Goal: Transaction & Acquisition: Purchase product/service

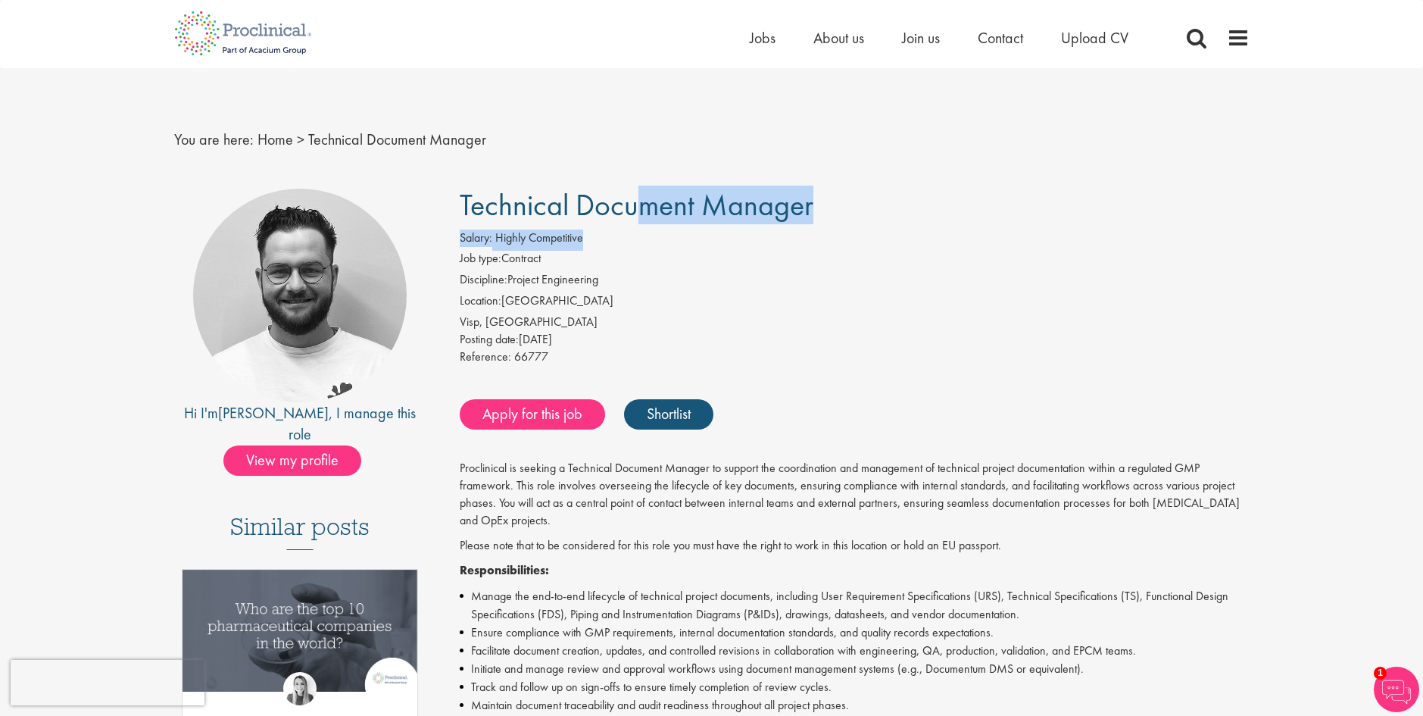
drag, startPoint x: 465, startPoint y: 210, endPoint x: 813, endPoint y: 235, distance: 348.6
click at [820, 234] on div "Salary: Highly Competitive" at bounding box center [855, 240] width 790 height 21
drag, startPoint x: 833, startPoint y: 205, endPoint x: 444, endPoint y: 195, distance: 388.8
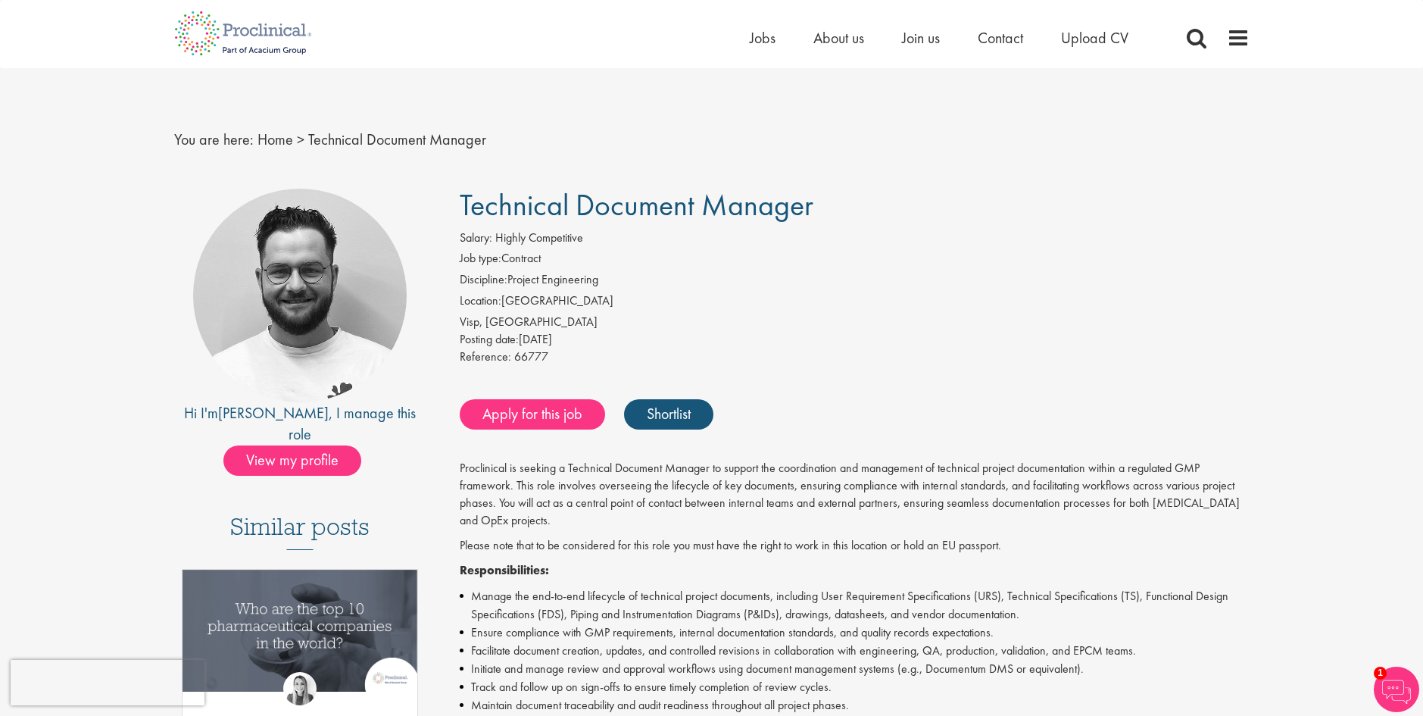
copy span "Technical Document Manager"
click at [907, 245] on div "Salary: Highly Competitive" at bounding box center [855, 240] width 790 height 21
click at [462, 201] on span "Technical Document Manager" at bounding box center [637, 205] width 354 height 39
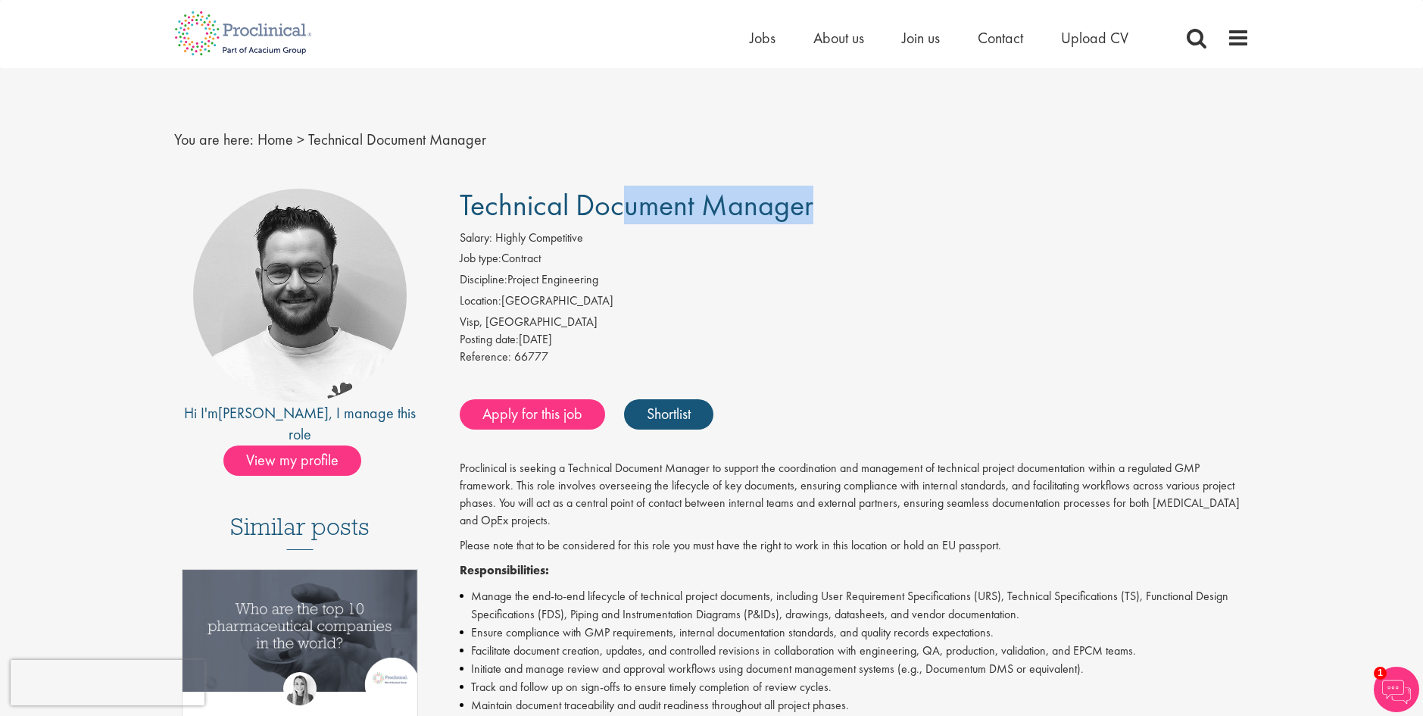
drag, startPoint x: 462, startPoint y: 201, endPoint x: 850, endPoint y: 206, distance: 387.9
click at [850, 206] on h1 "Technical Document Manager" at bounding box center [855, 205] width 790 height 33
copy div "Technical Document Manager"
click at [564, 414] on link "Apply for this job" at bounding box center [532, 414] width 145 height 30
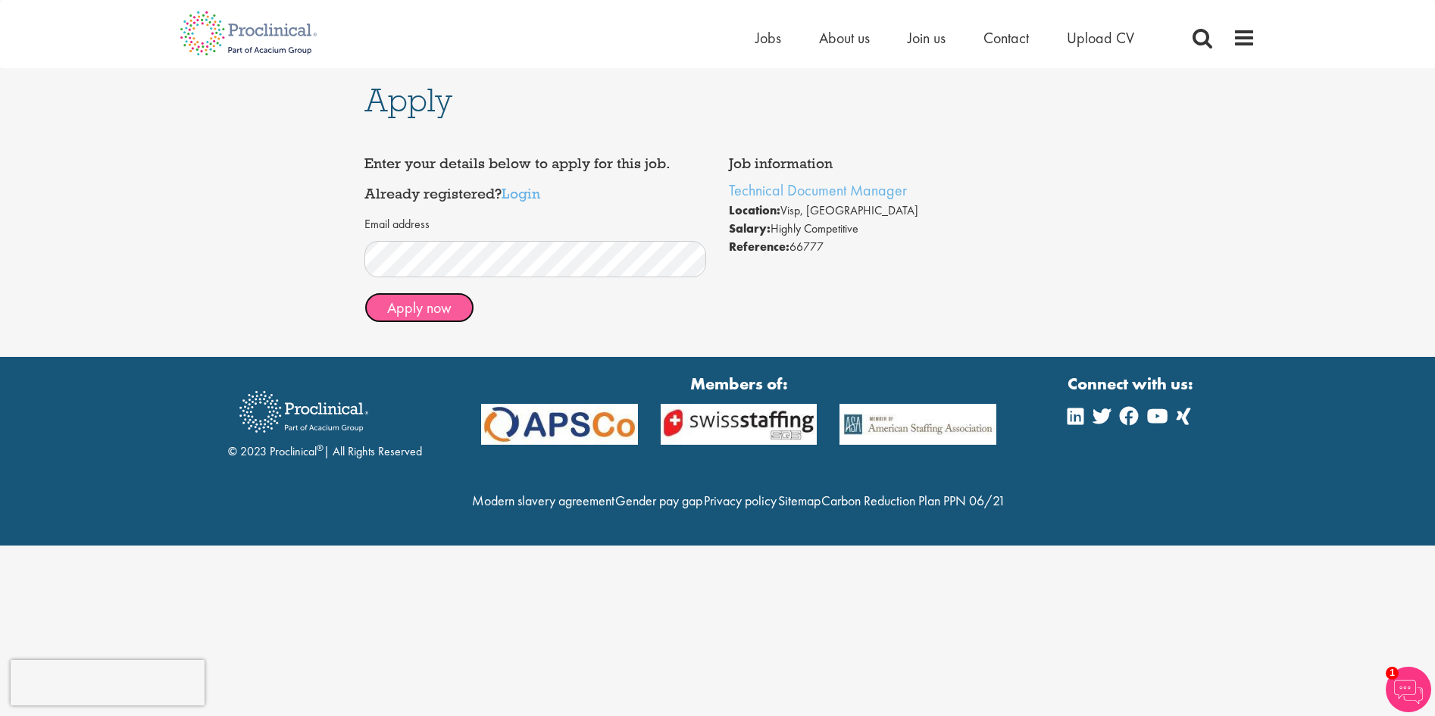
click at [419, 304] on button "Apply now" at bounding box center [419, 307] width 110 height 30
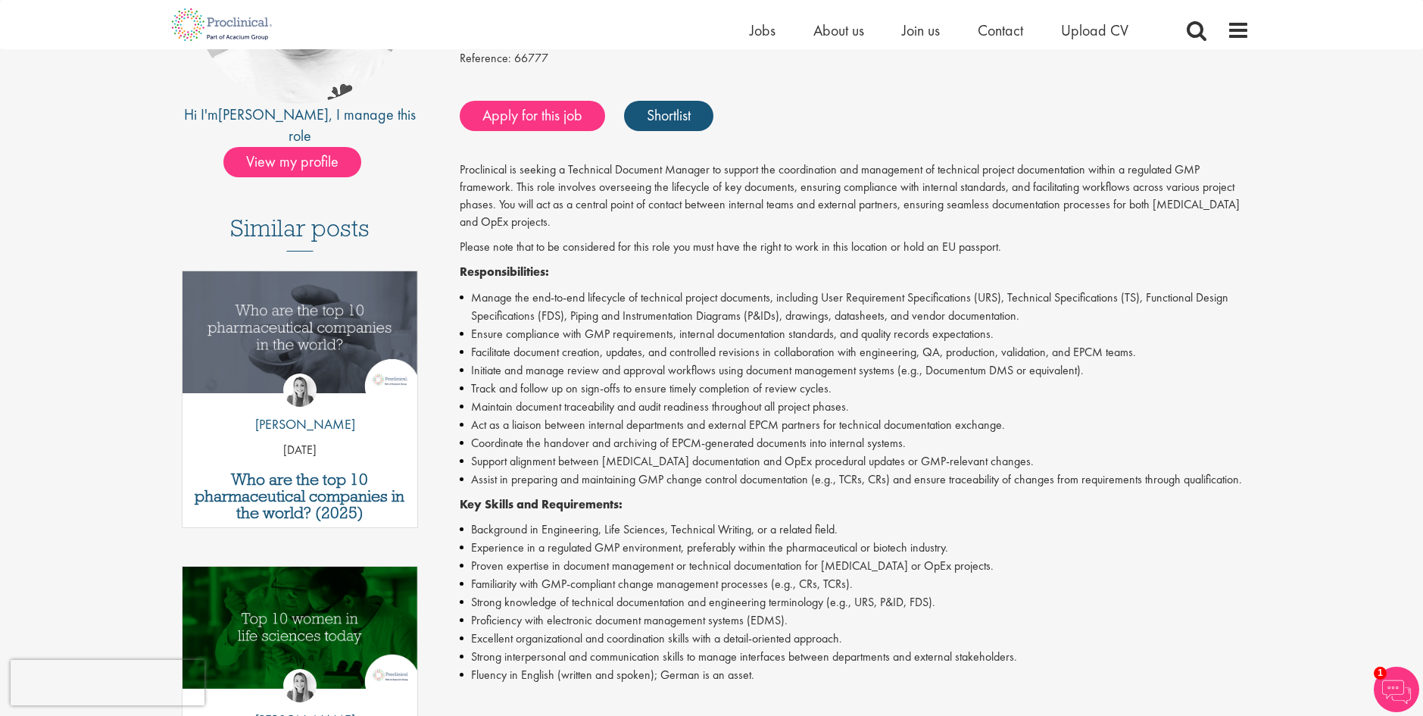
scroll to position [303, 0]
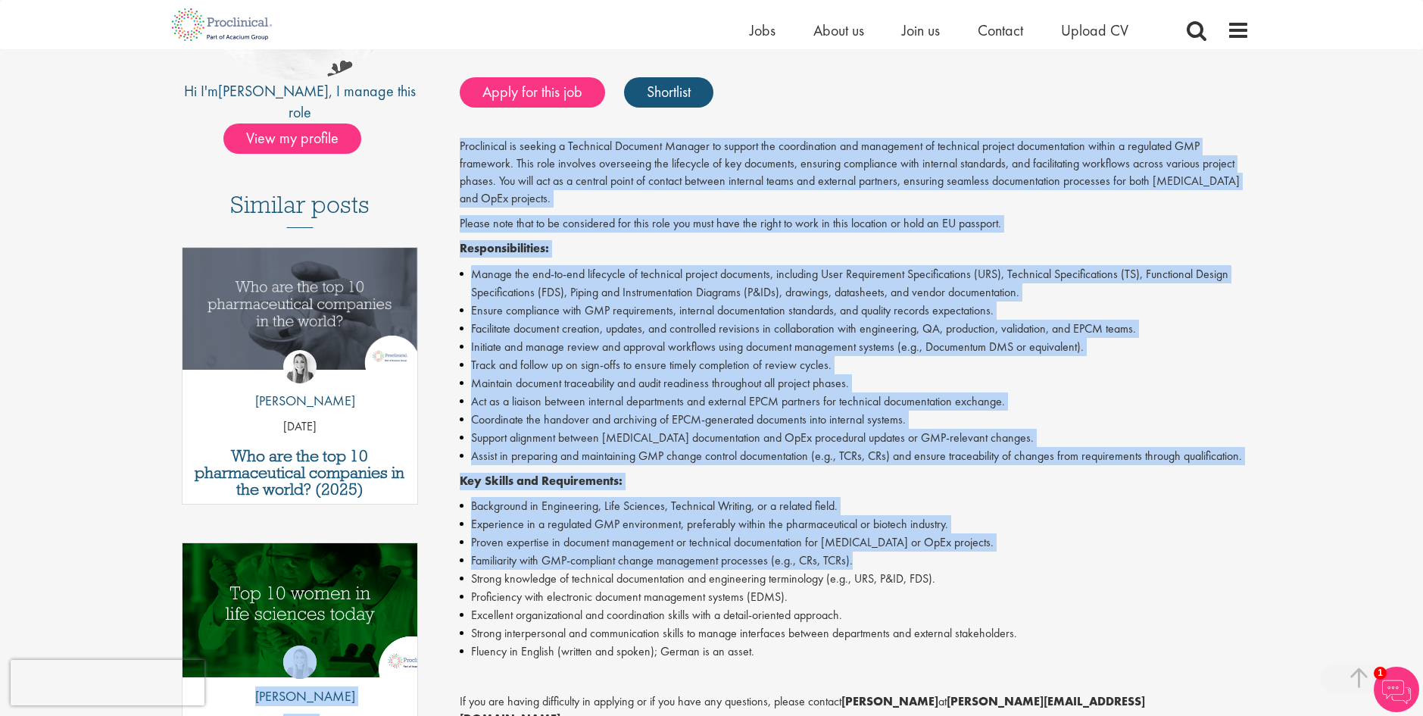
drag, startPoint x: 972, startPoint y: 553, endPoint x: 409, endPoint y: 550, distance: 562.9
click at [409, 550] on div "Hi I'm [PERSON_NAME] , I manage this role View my profile Similar posts Who are…" at bounding box center [712, 486] width 1098 height 1238
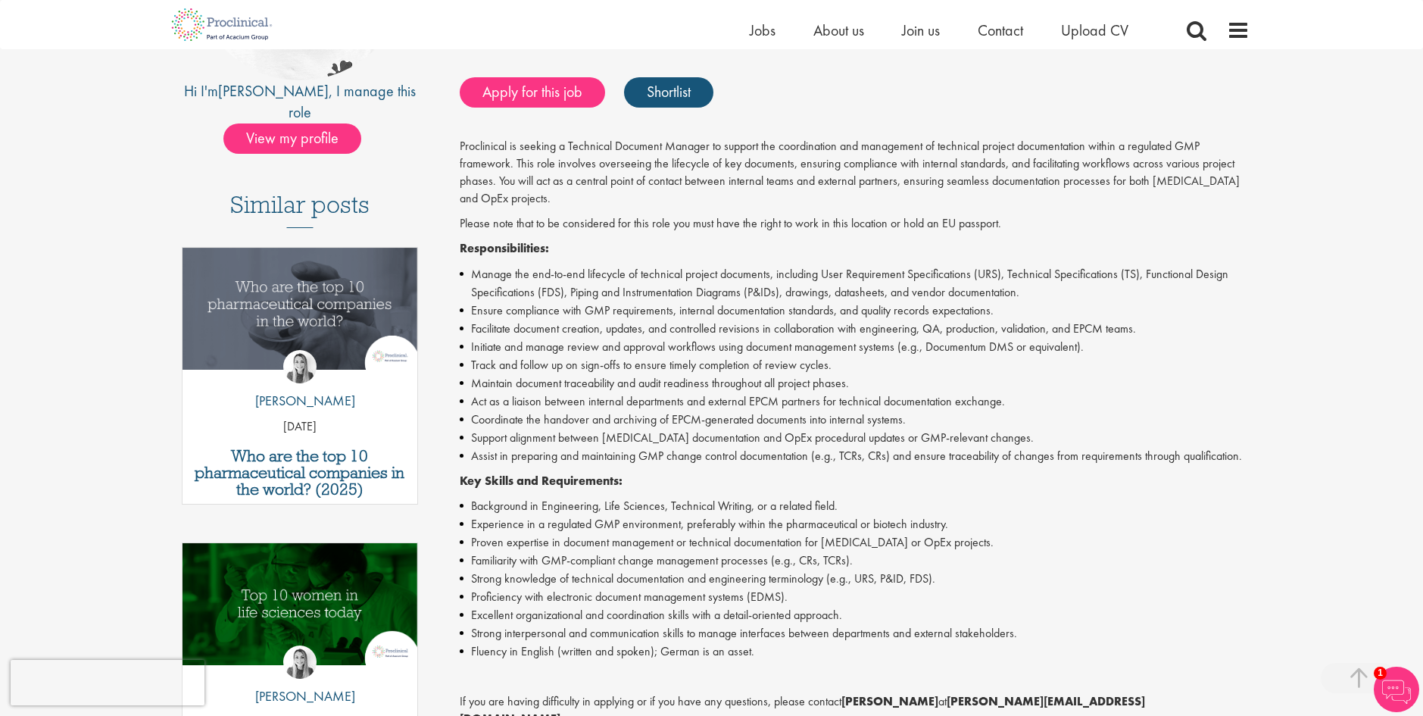
drag, startPoint x: 409, startPoint y: 550, endPoint x: 530, endPoint y: 570, distance: 122.2
click at [530, 570] on li "Strong knowledge of technical documentation and engineering terminology (e.g., …" at bounding box center [855, 579] width 790 height 18
click at [988, 567] on li "Familiarity with GMP-compliant change management processes (e.g., CRs, TCRs)." at bounding box center [855, 560] width 790 height 18
click at [991, 583] on li "Strong knowledge of technical documentation and engineering terminology (e.g., …" at bounding box center [855, 579] width 790 height 18
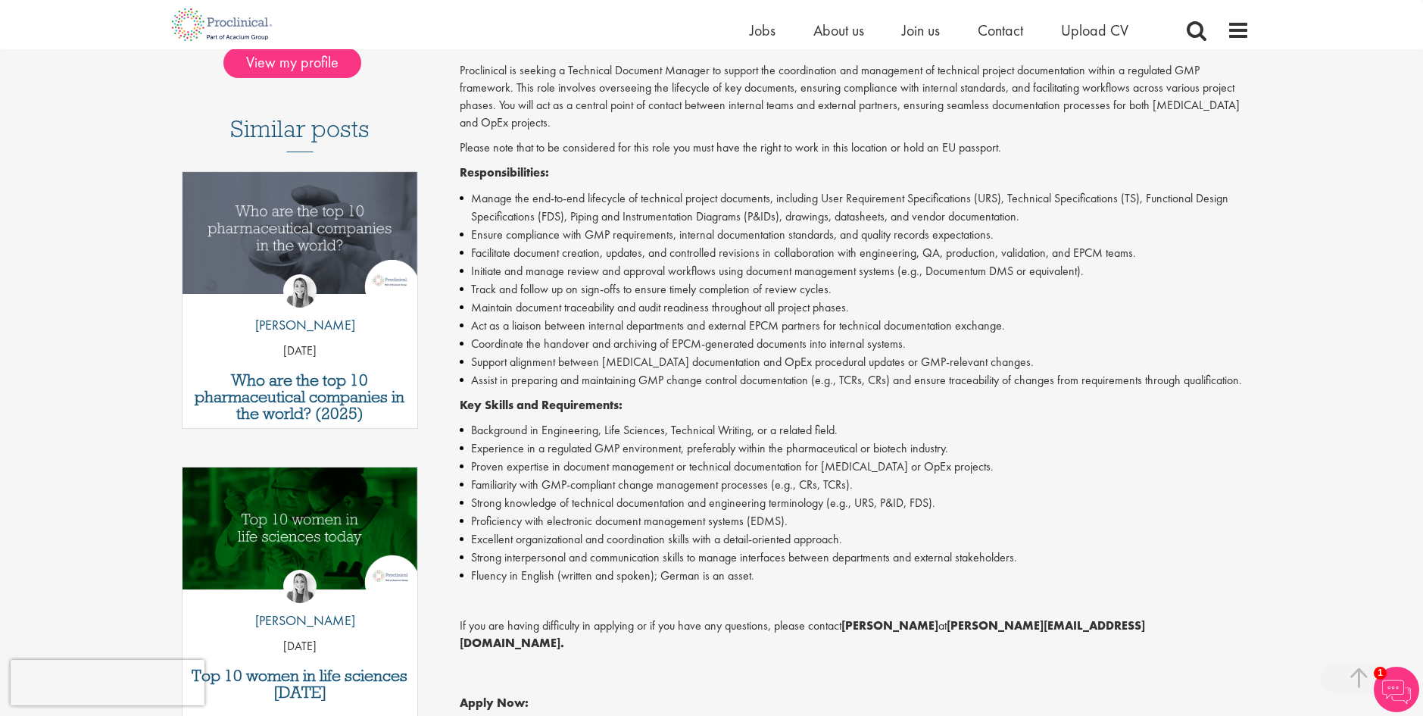
click at [855, 601] on p "Job description" at bounding box center [855, 600] width 790 height 17
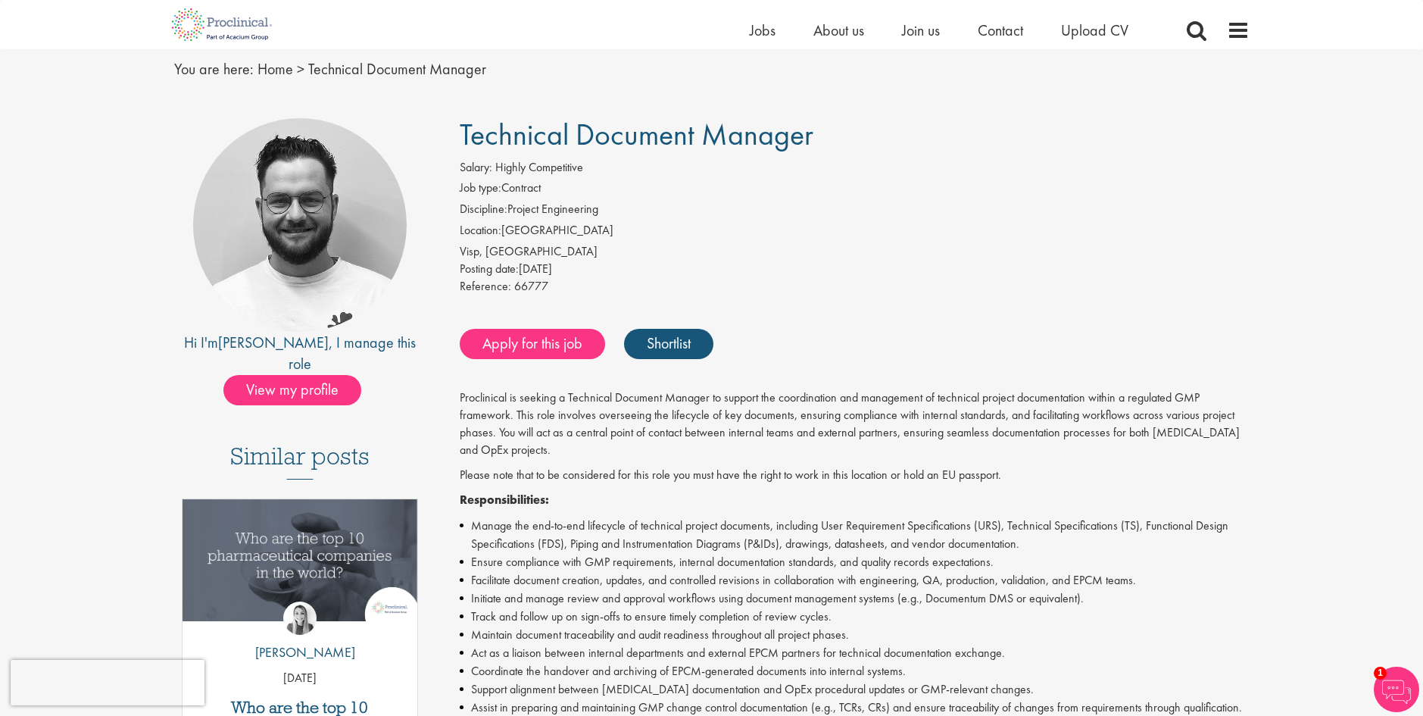
scroll to position [0, 0]
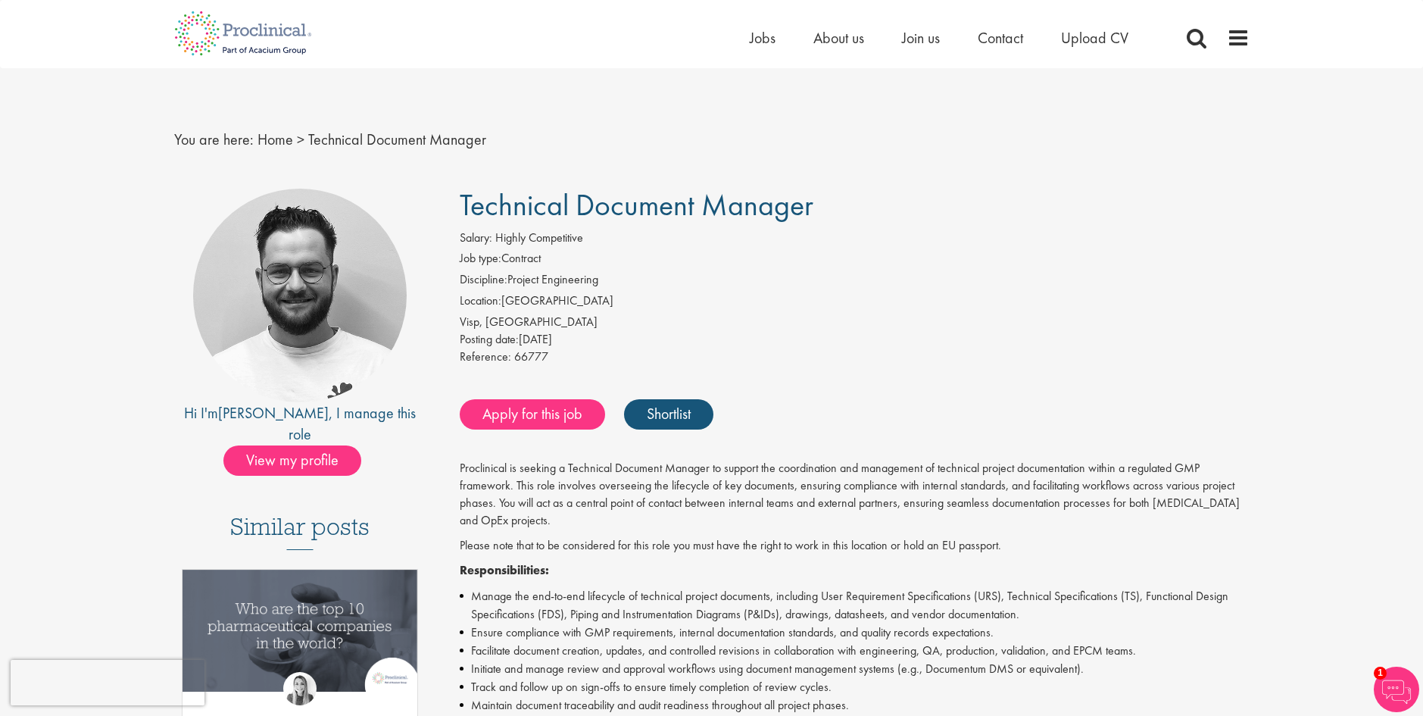
drag, startPoint x: 464, startPoint y: 205, endPoint x: 844, endPoint y: 210, distance: 380.3
click at [844, 210] on h1 "Technical Document Manager" at bounding box center [855, 205] width 790 height 33
copy span "Technical Document Manager"
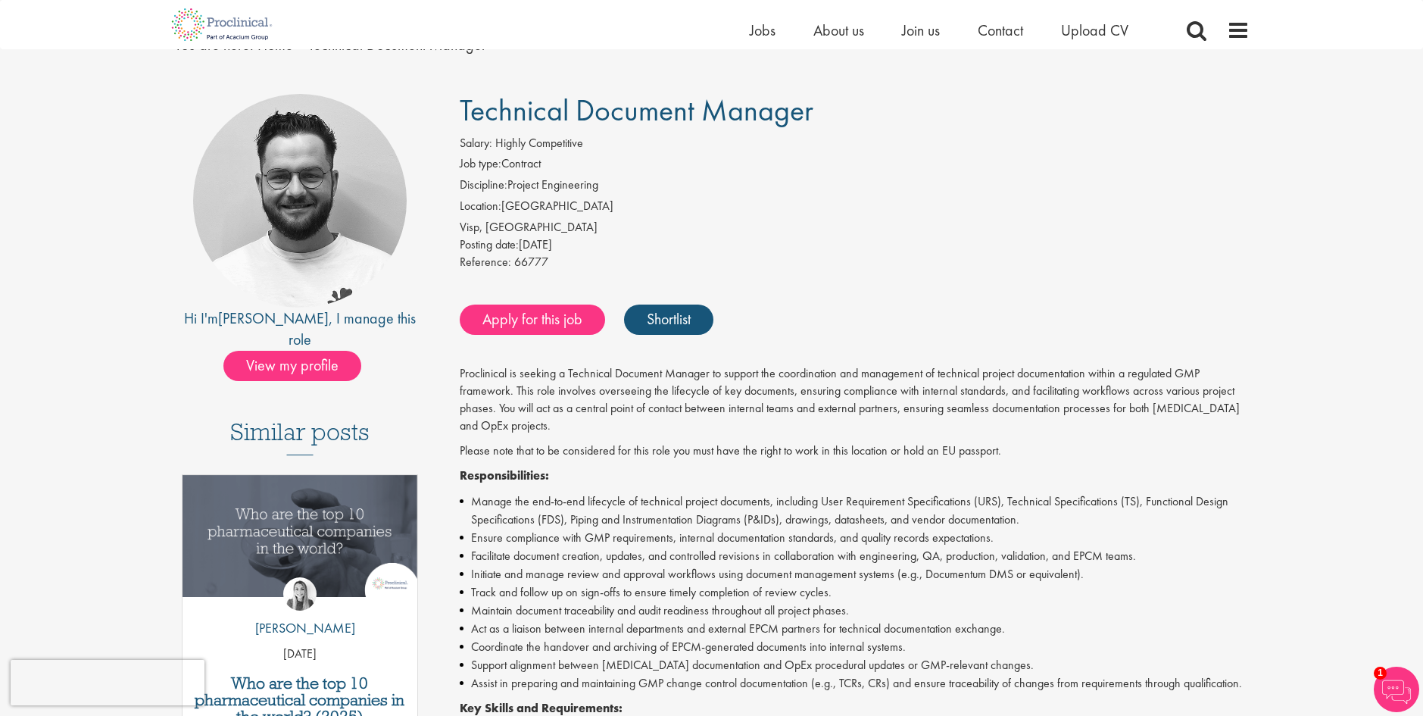
scroll to position [152, 0]
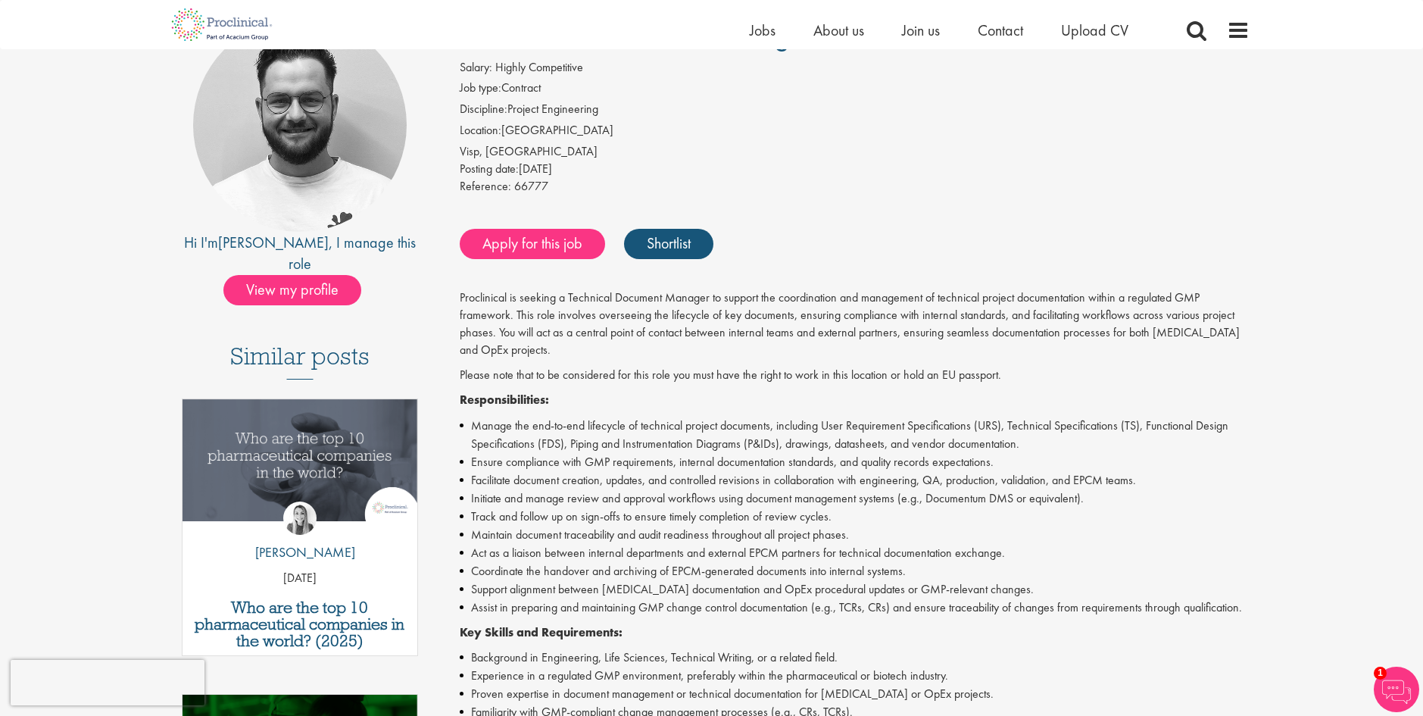
click at [992, 501] on li "Initiate and manage review and approval workflows using document management sys…" at bounding box center [855, 498] width 790 height 18
click at [959, 634] on p "Key Skills and Requirements:" at bounding box center [855, 632] width 790 height 17
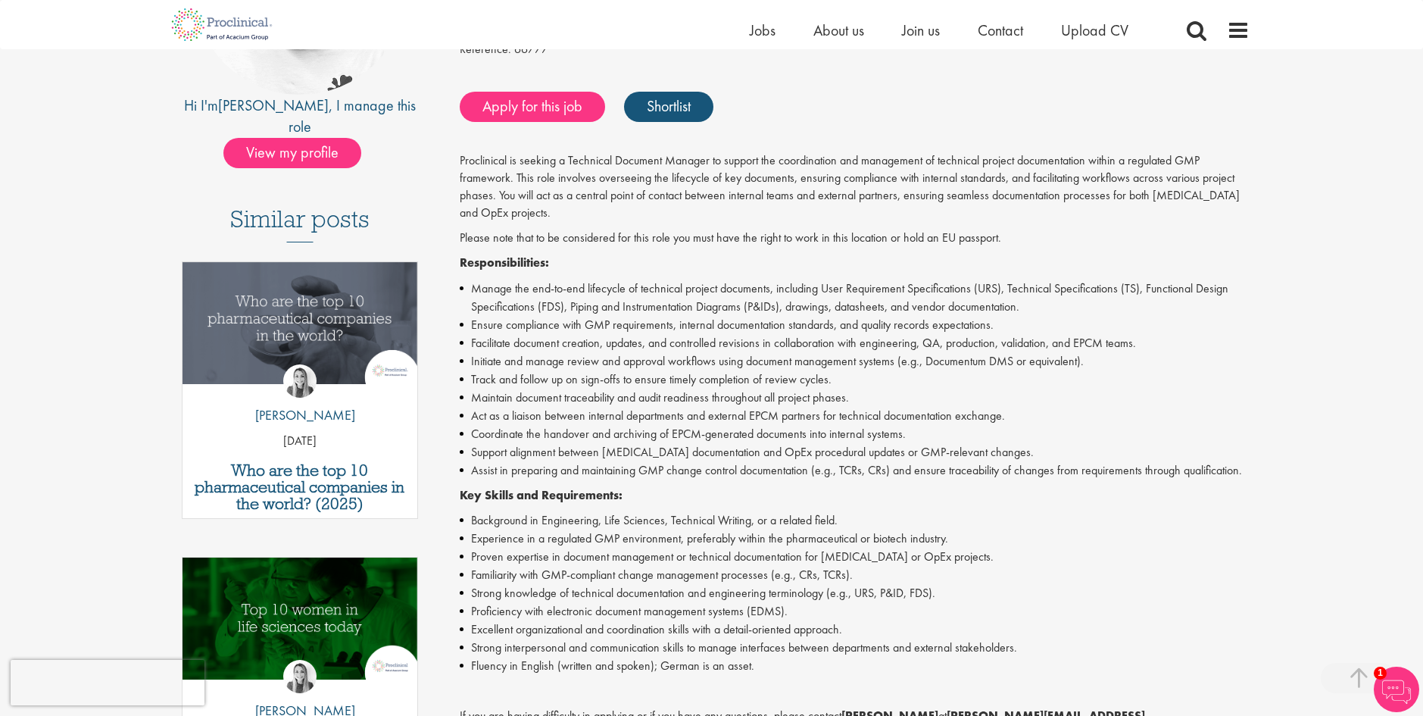
scroll to position [303, 0]
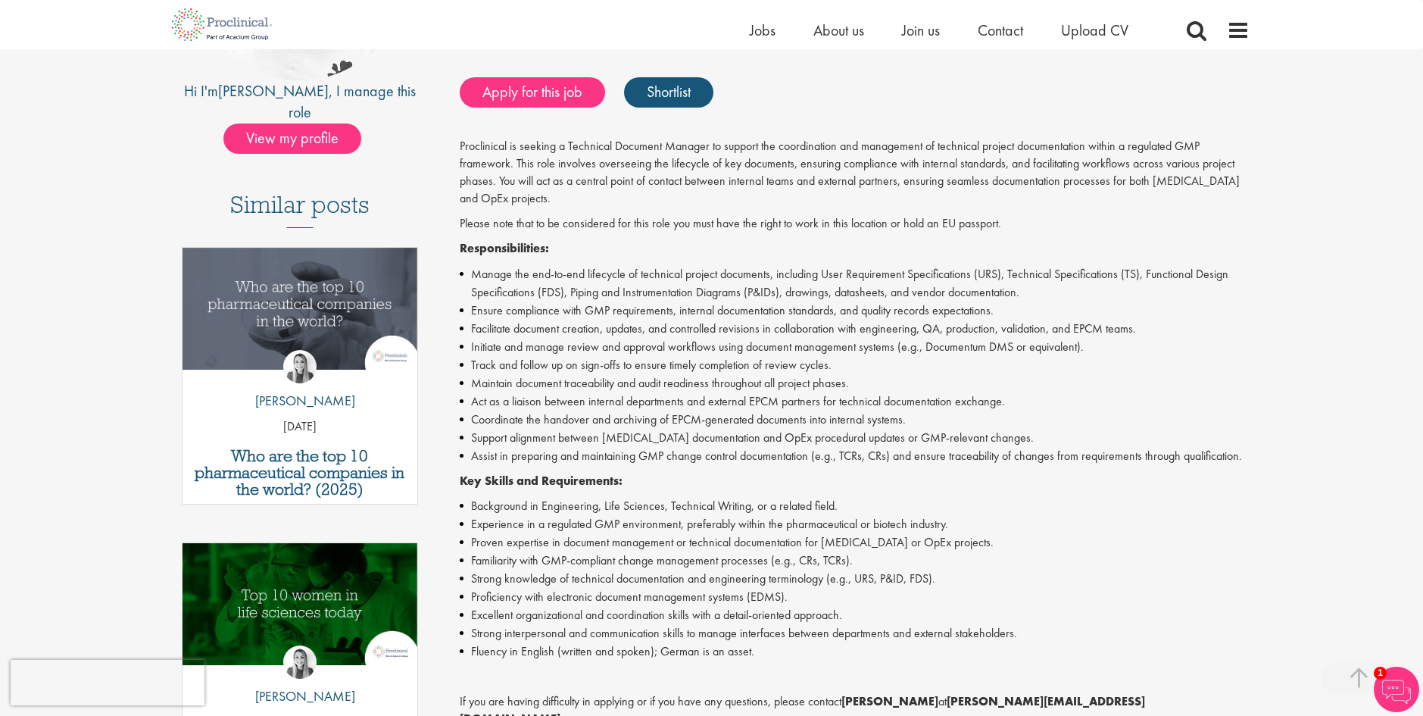
click at [571, 598] on li "Proficiency with electronic document management systems (EDMS)." at bounding box center [855, 597] width 790 height 18
click at [705, 589] on li "Proficiency with electronic document management systems (EDMS)." at bounding box center [855, 597] width 790 height 18
click at [579, 597] on li "Proficiency with electronic document management systems (EDMS)." at bounding box center [855, 597] width 790 height 18
drag, startPoint x: 786, startPoint y: 601, endPoint x: 472, endPoint y: 595, distance: 313.7
click at [472, 595] on li "Proficiency with electronic document management systems (EDMS)." at bounding box center [855, 597] width 790 height 18
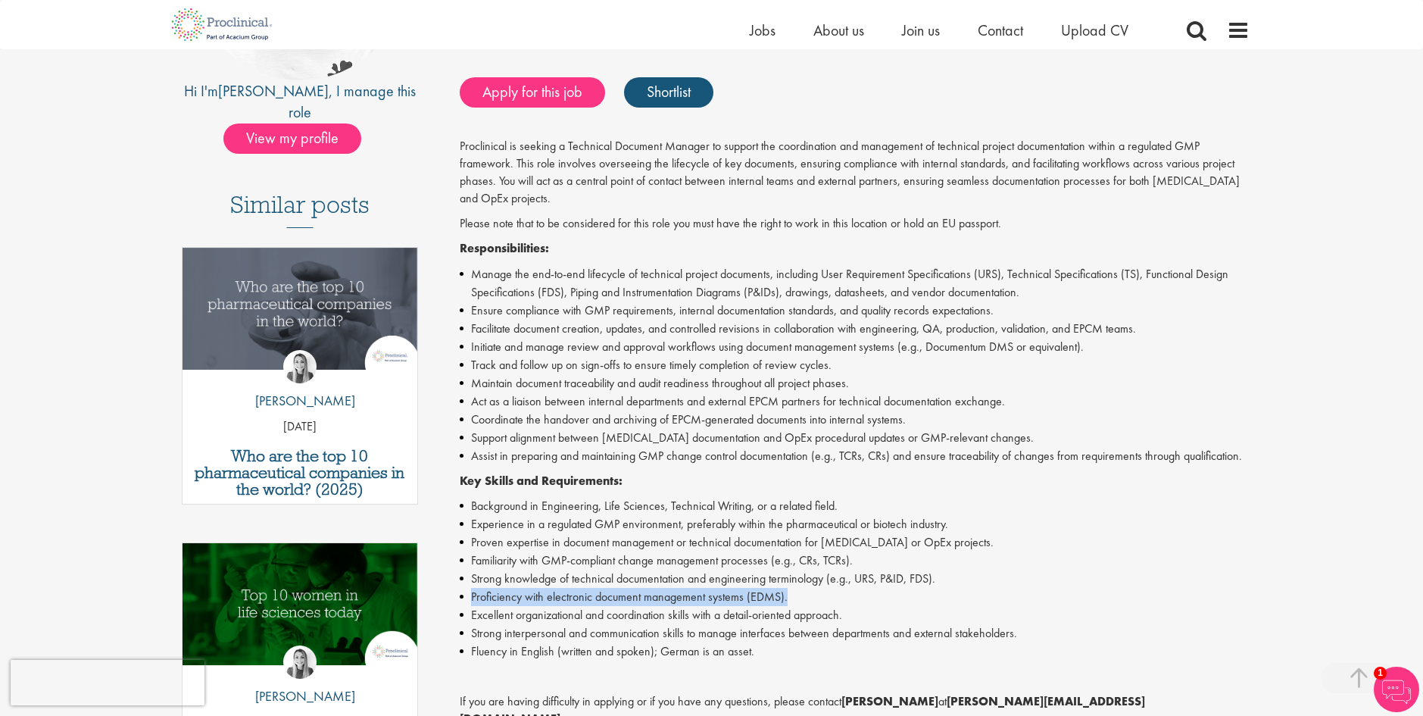
copy li "Proficiency with electronic document management systems (EDMS)."
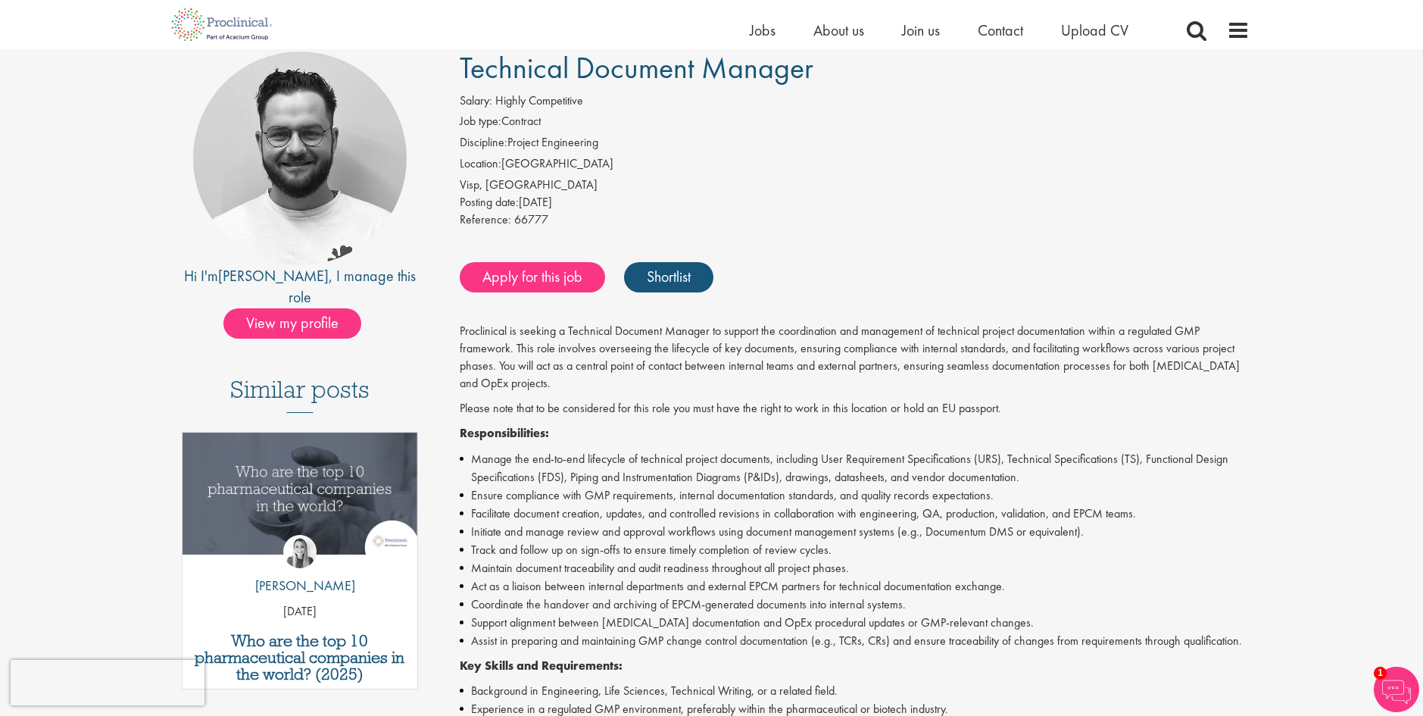
scroll to position [152, 0]
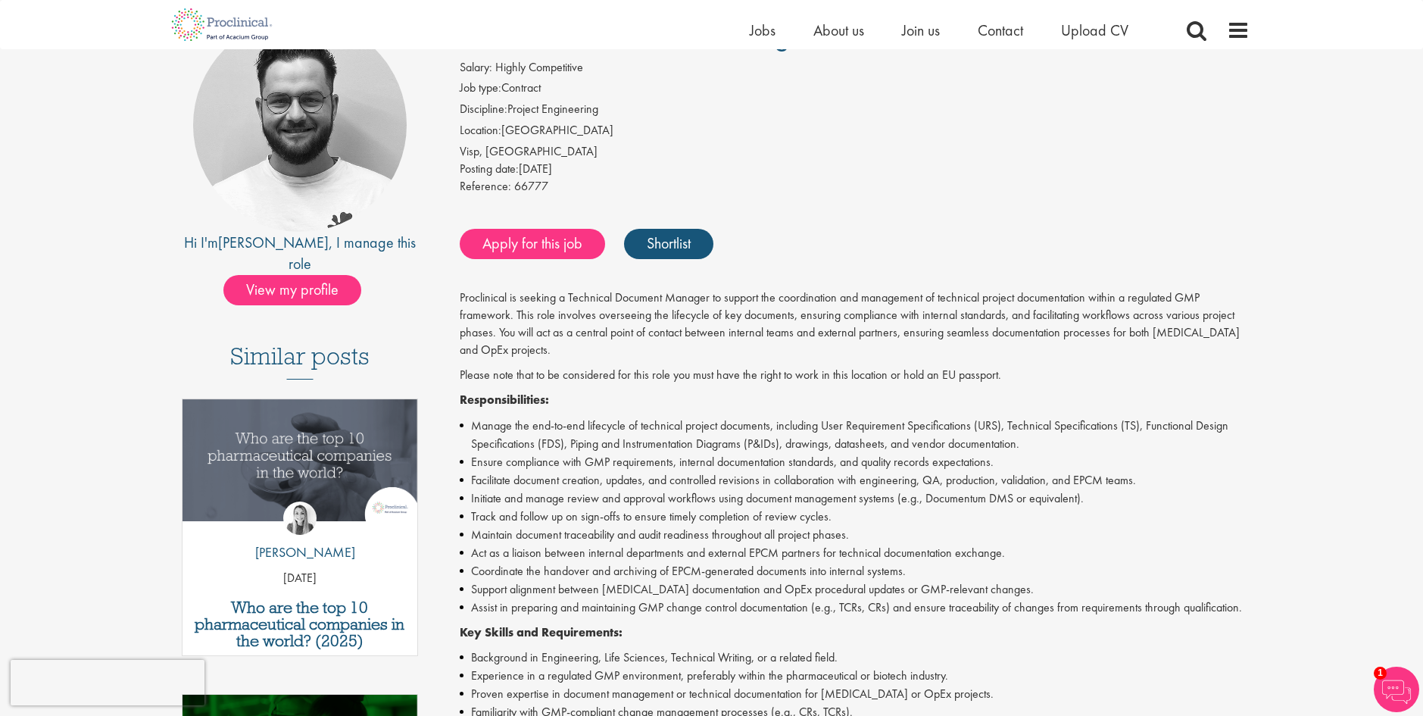
click at [727, 133] on li "Location: [GEOGRAPHIC_DATA]" at bounding box center [855, 132] width 790 height 21
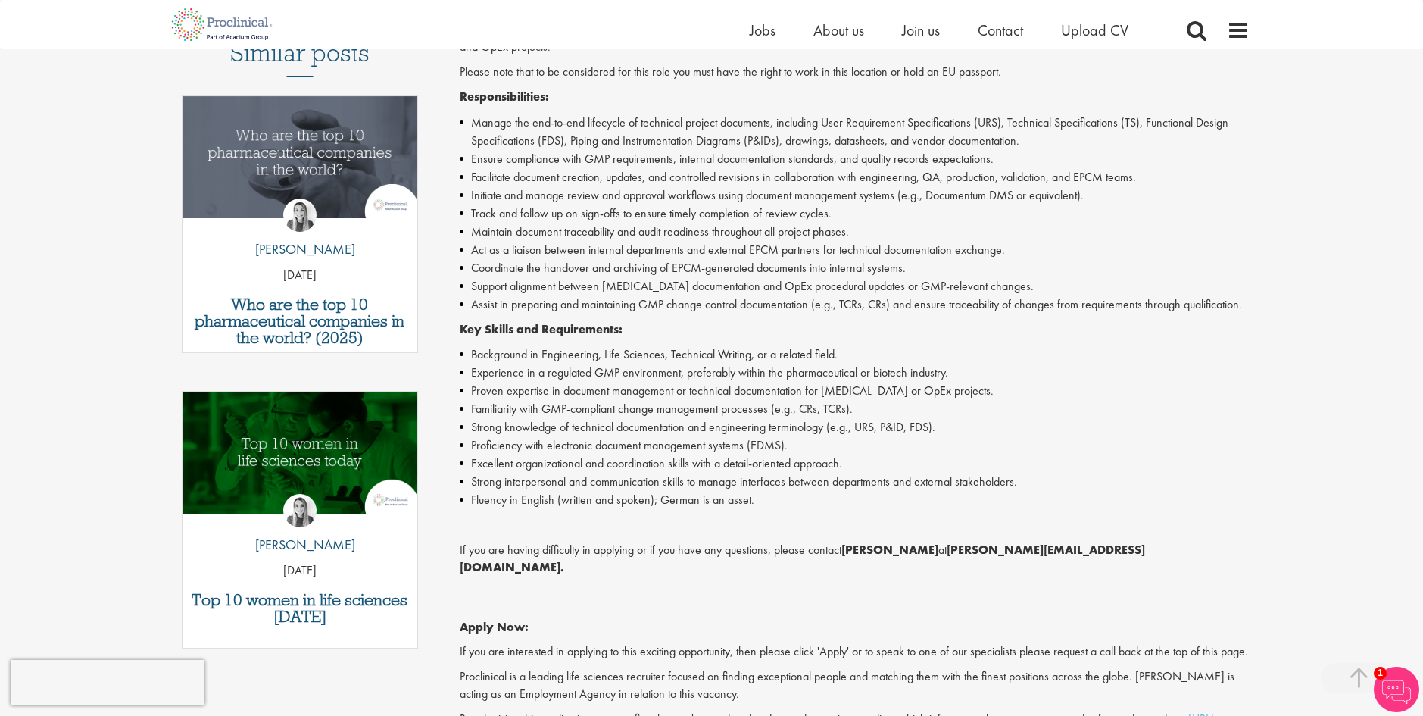
scroll to position [76, 0]
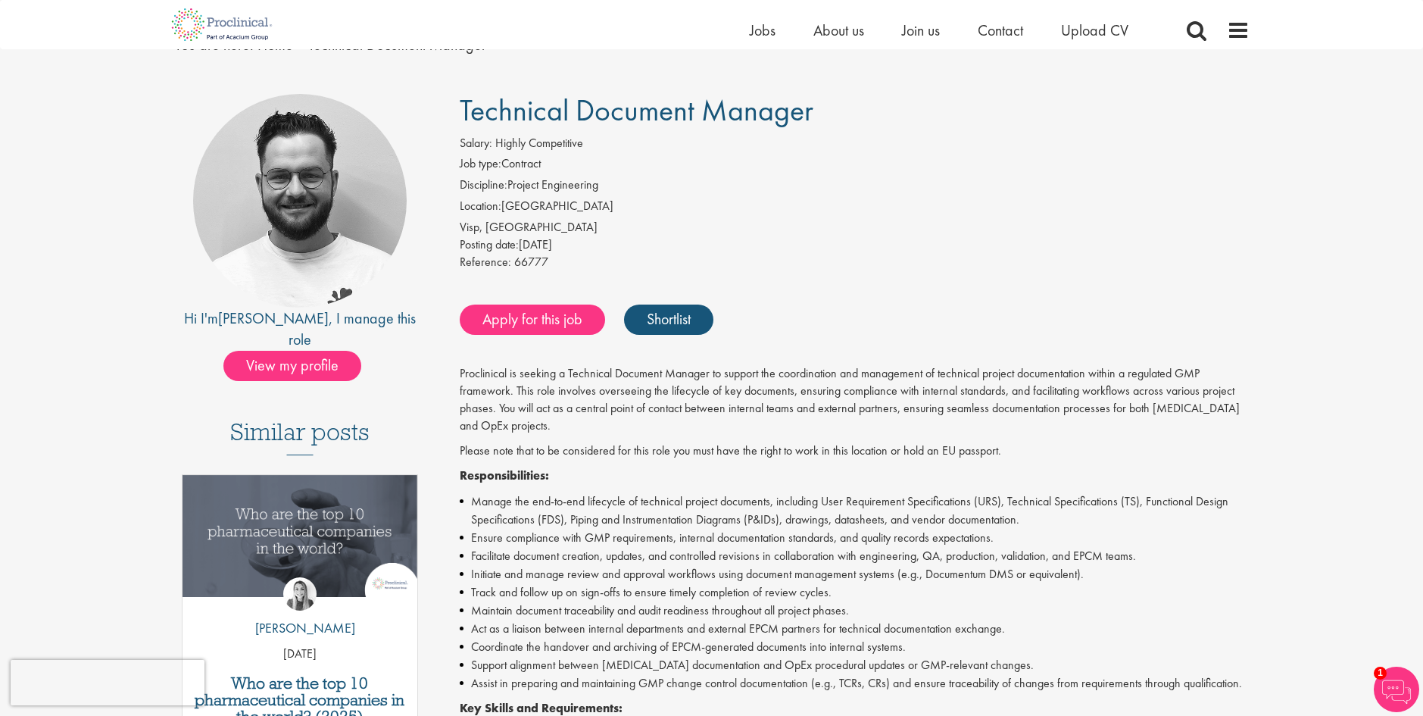
click at [728, 227] on div "Visp, [GEOGRAPHIC_DATA]" at bounding box center [855, 227] width 790 height 17
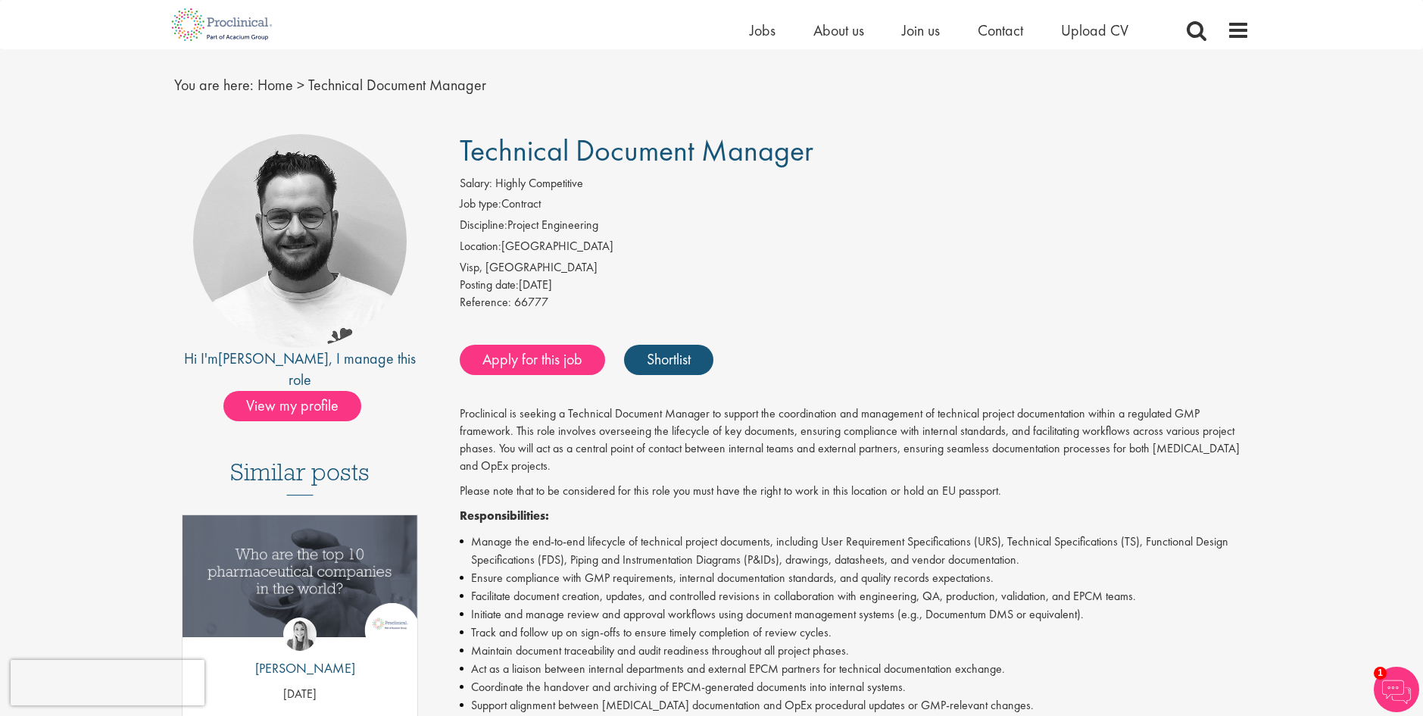
scroll to position [0, 0]
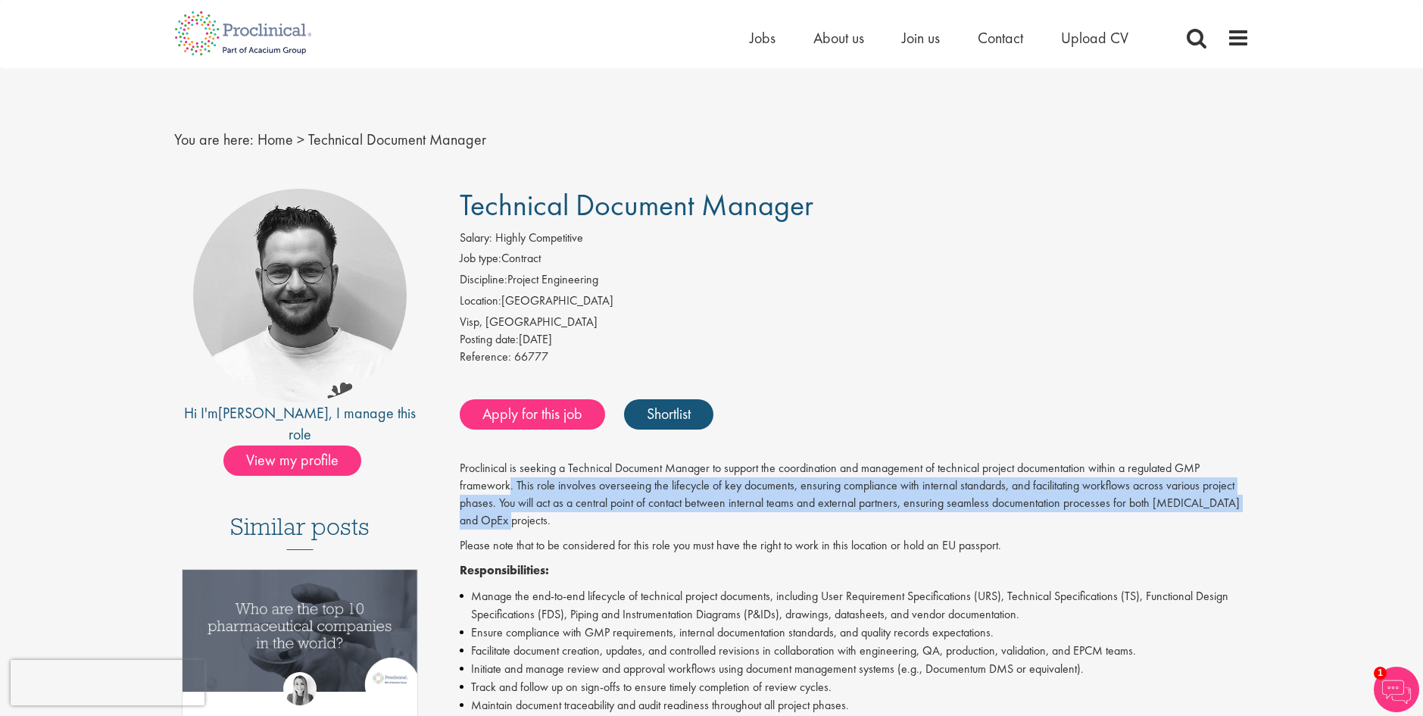
drag, startPoint x: 510, startPoint y: 489, endPoint x: 517, endPoint y: 524, distance: 35.5
click at [517, 524] on p "Proclinical is seeking a Technical Document Manager to support the coordination…" at bounding box center [855, 494] width 790 height 69
click at [515, 525] on p "Proclinical is seeking a Technical Document Manager to support the coordination…" at bounding box center [855, 494] width 790 height 69
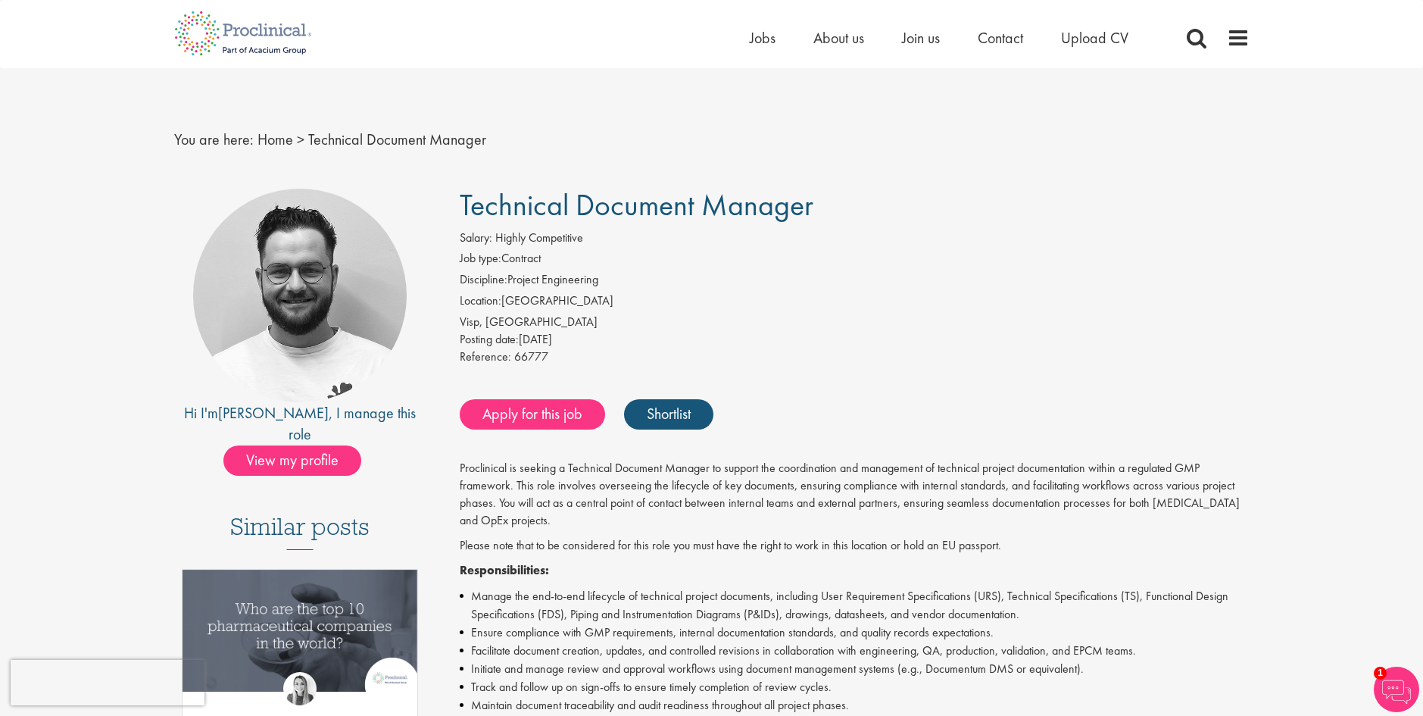
click at [520, 550] on p "Please note that to be considered for this role you must have the right to work…" at bounding box center [855, 545] width 790 height 17
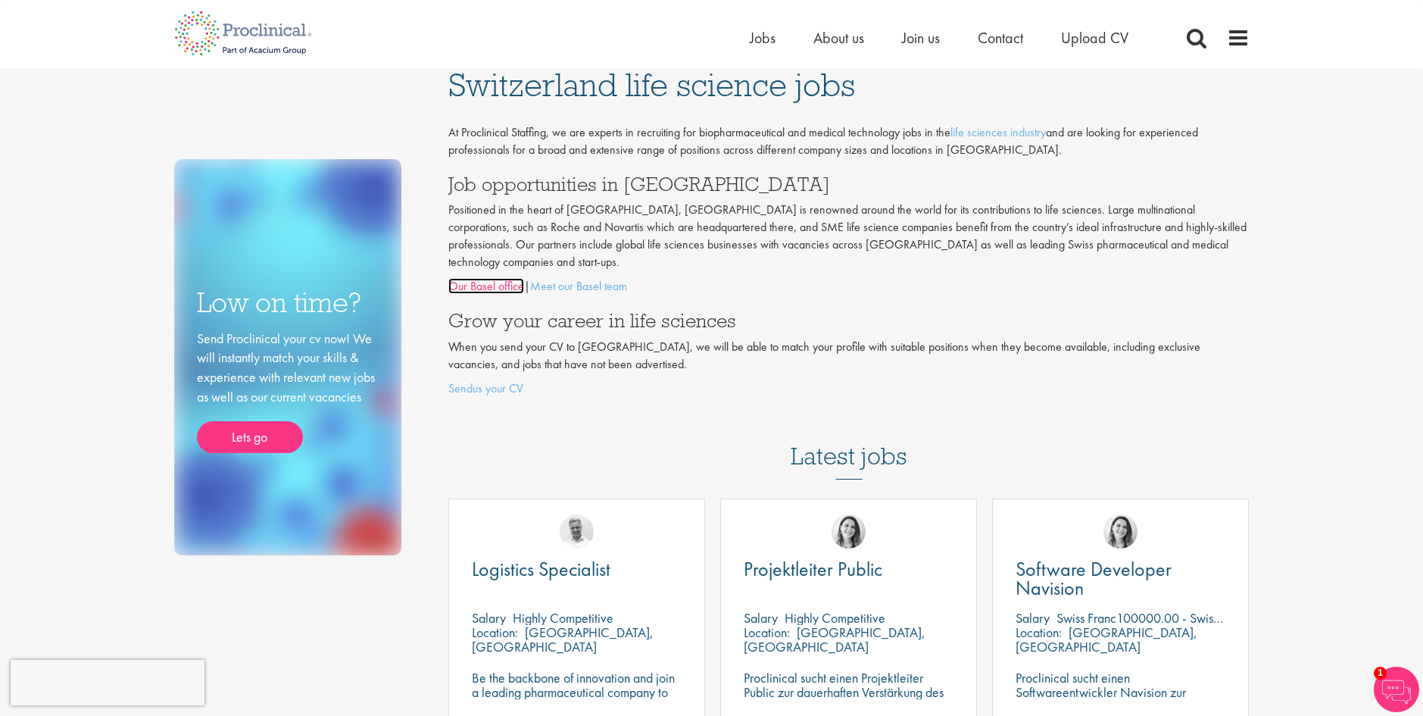
click at [492, 278] on link "Our Basel office" at bounding box center [486, 286] width 76 height 16
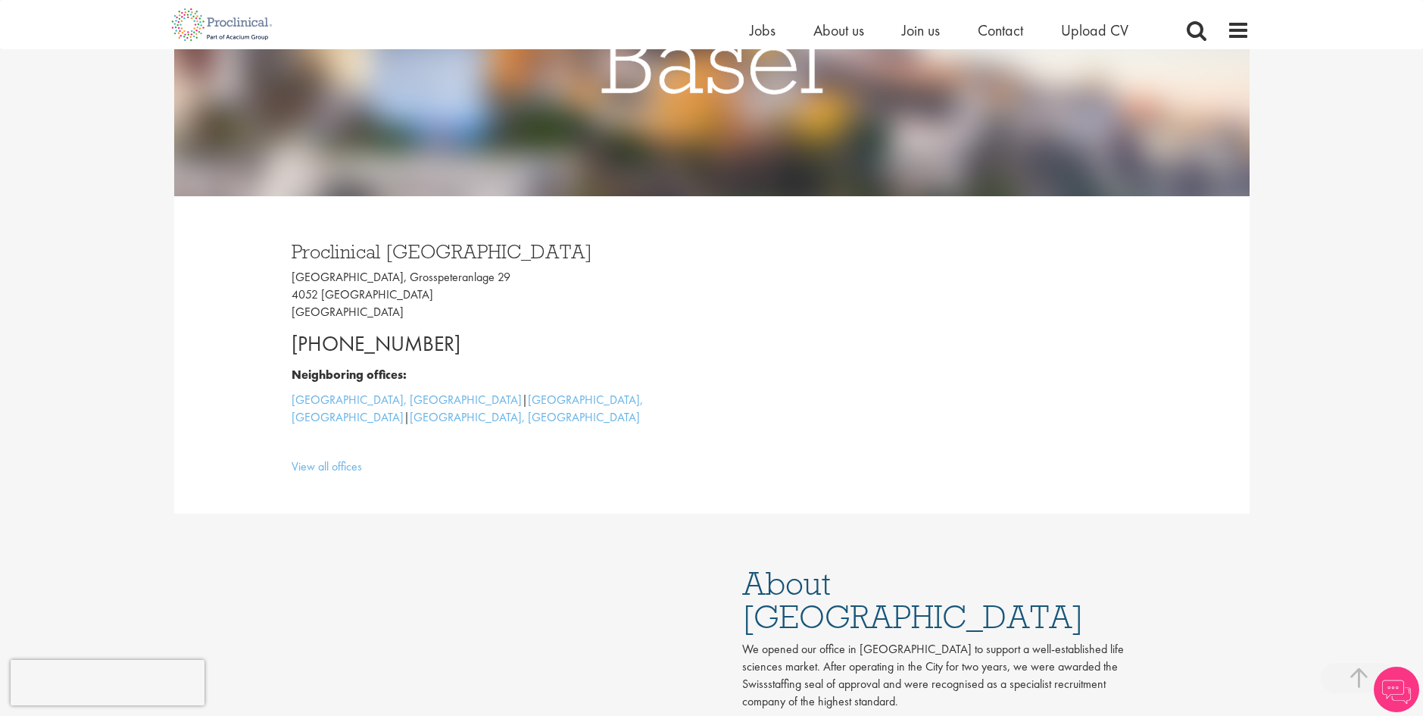
scroll to position [303, 0]
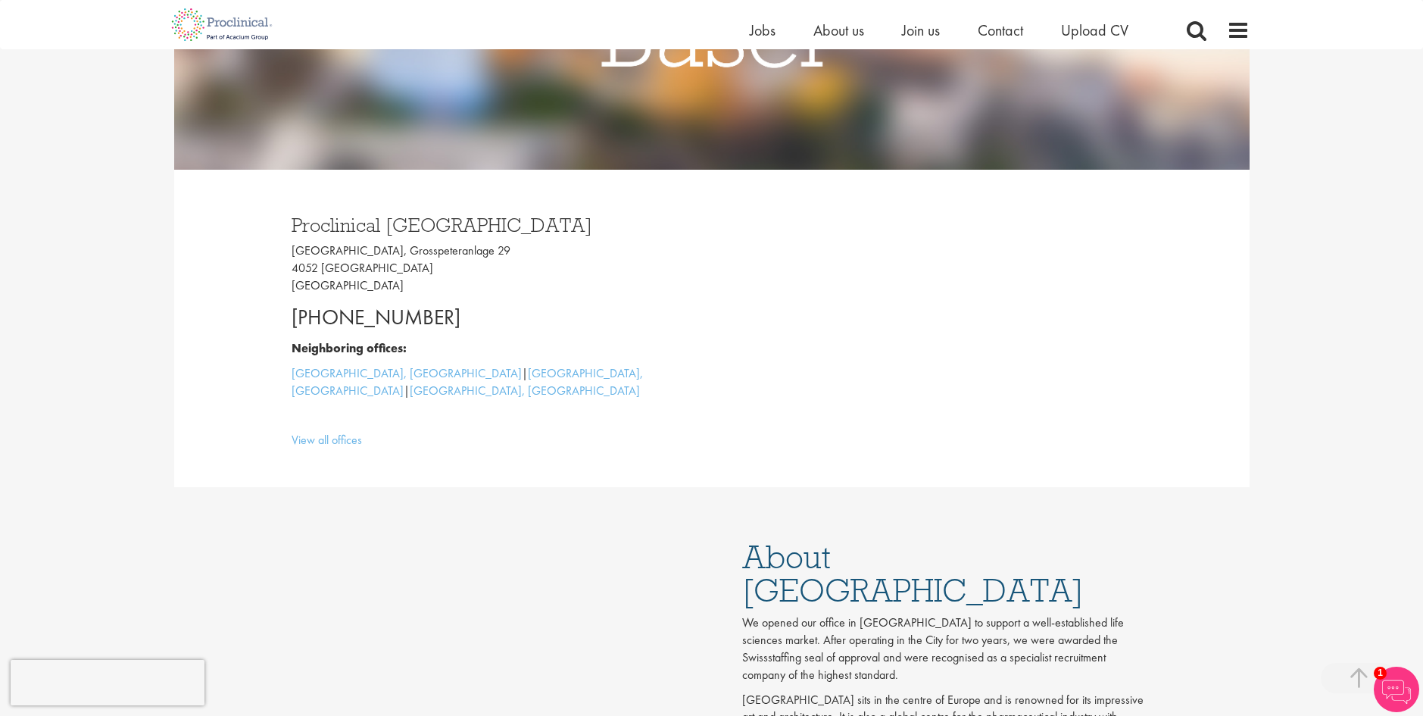
click at [298, 248] on p "Grosspeter Tower, Grosspeteranlage 29 4052 Basel Switzerland" at bounding box center [496, 268] width 409 height 52
drag, startPoint x: 380, startPoint y: 248, endPoint x: 514, endPoint y: 249, distance: 134.1
click at [514, 249] on p "Grosspeter Tower, Grosspeteranlage 29 4052 Basel Switzerland" at bounding box center [496, 268] width 409 height 52
copy p "Grosspeteranlage 29"
